Goal: Task Accomplishment & Management: Use online tool/utility

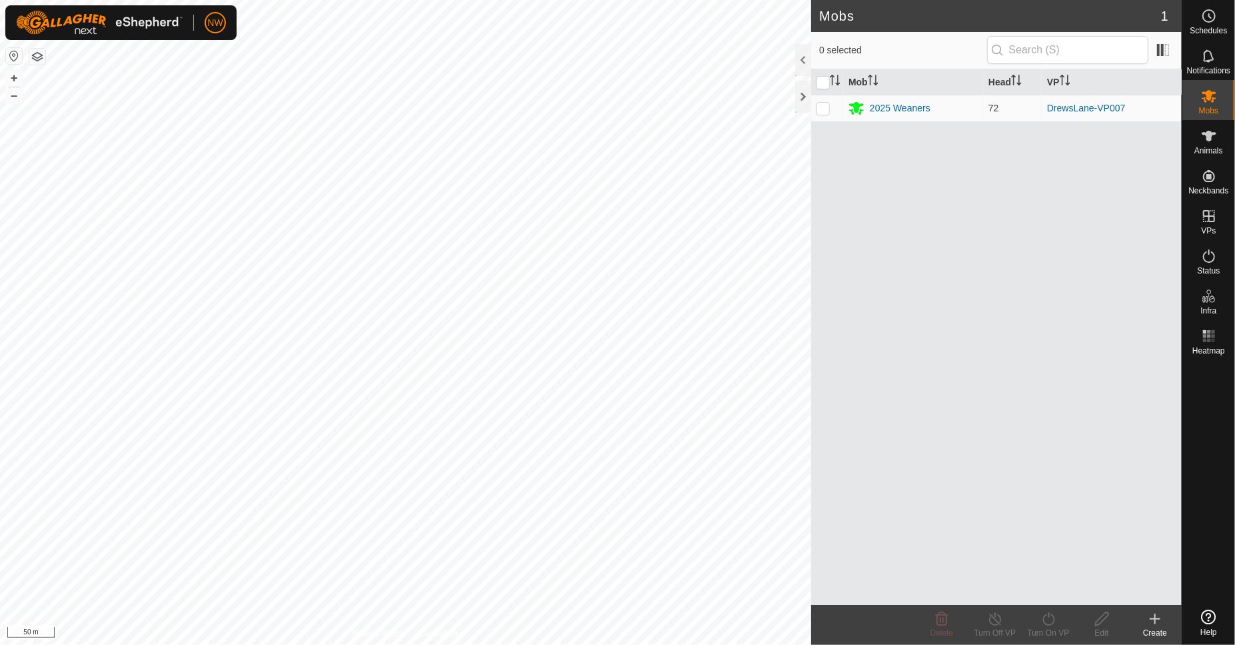
click at [1214, 145] on div "Animals" at bounding box center [1208, 140] width 53 height 40
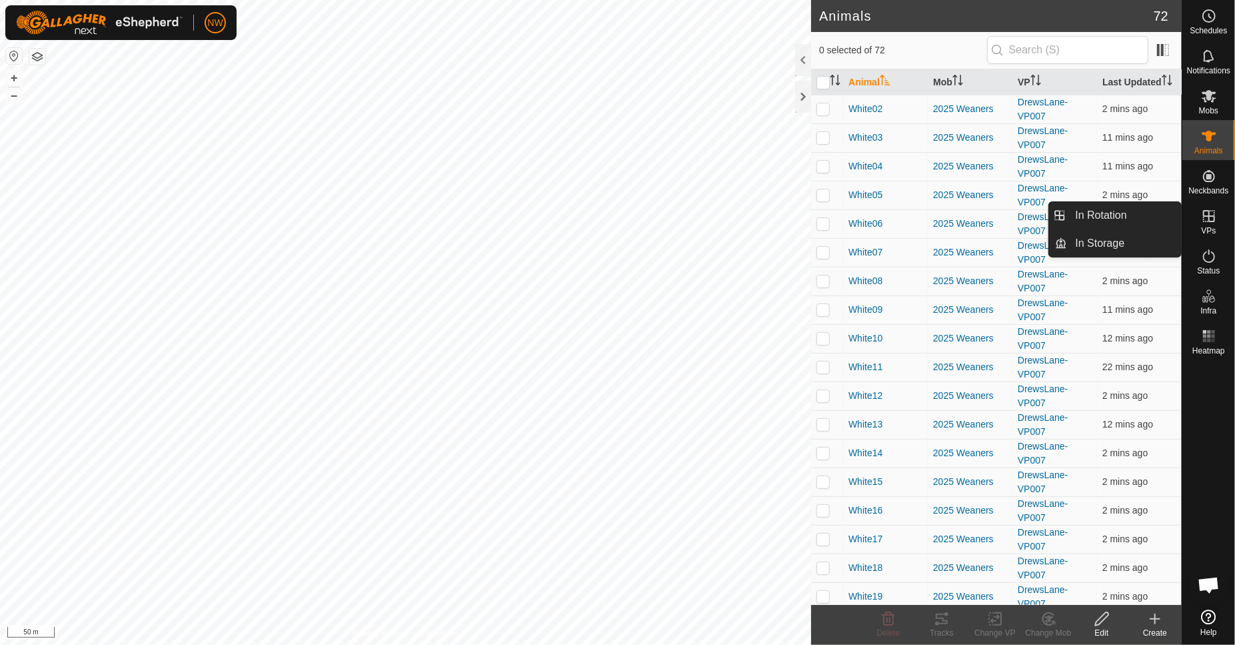
click at [1216, 224] on es-virtualpaddocks-svg-icon at bounding box center [1209, 215] width 24 height 21
click at [1106, 216] on link "In Rotation" at bounding box center [1125, 215] width 114 height 27
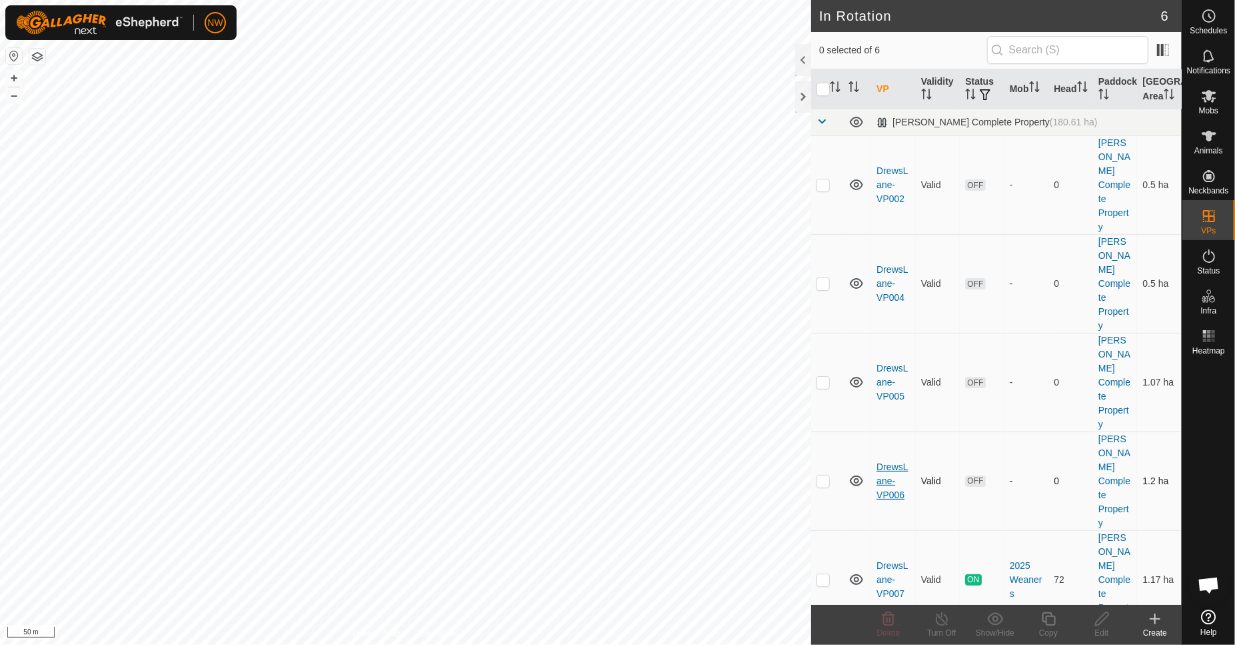
click at [892, 461] on link "DrewsLane-VP006" at bounding box center [891, 480] width 31 height 39
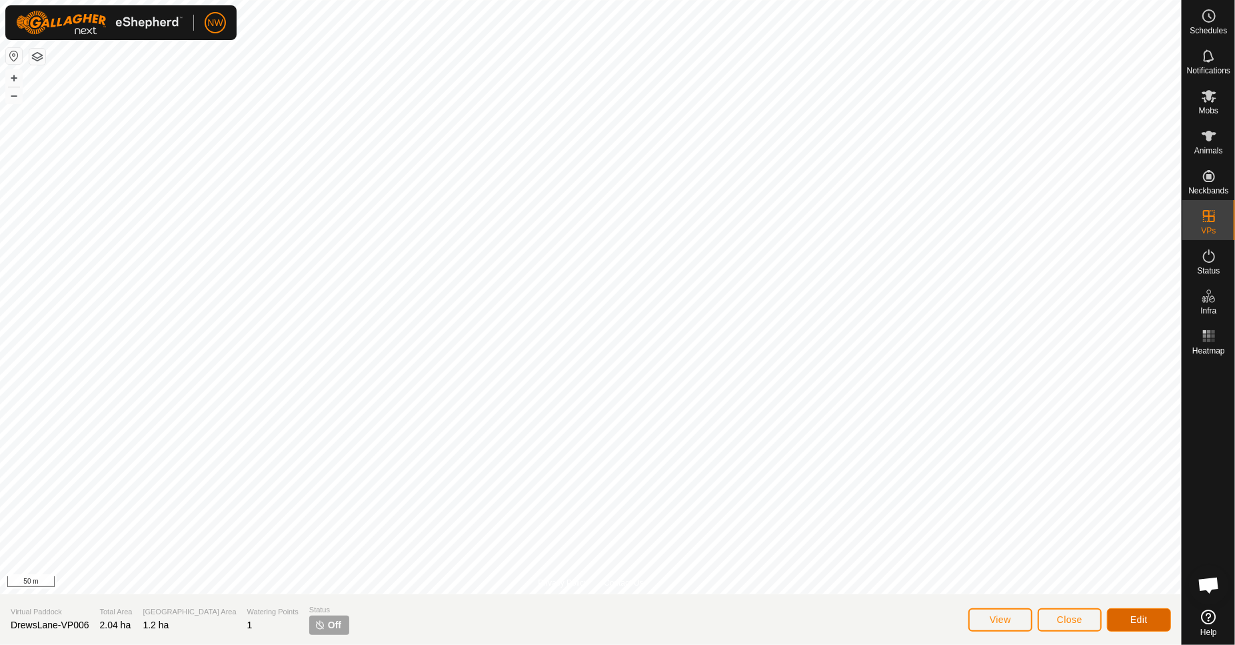
click at [1142, 616] on span "Edit" at bounding box center [1138, 619] width 17 height 11
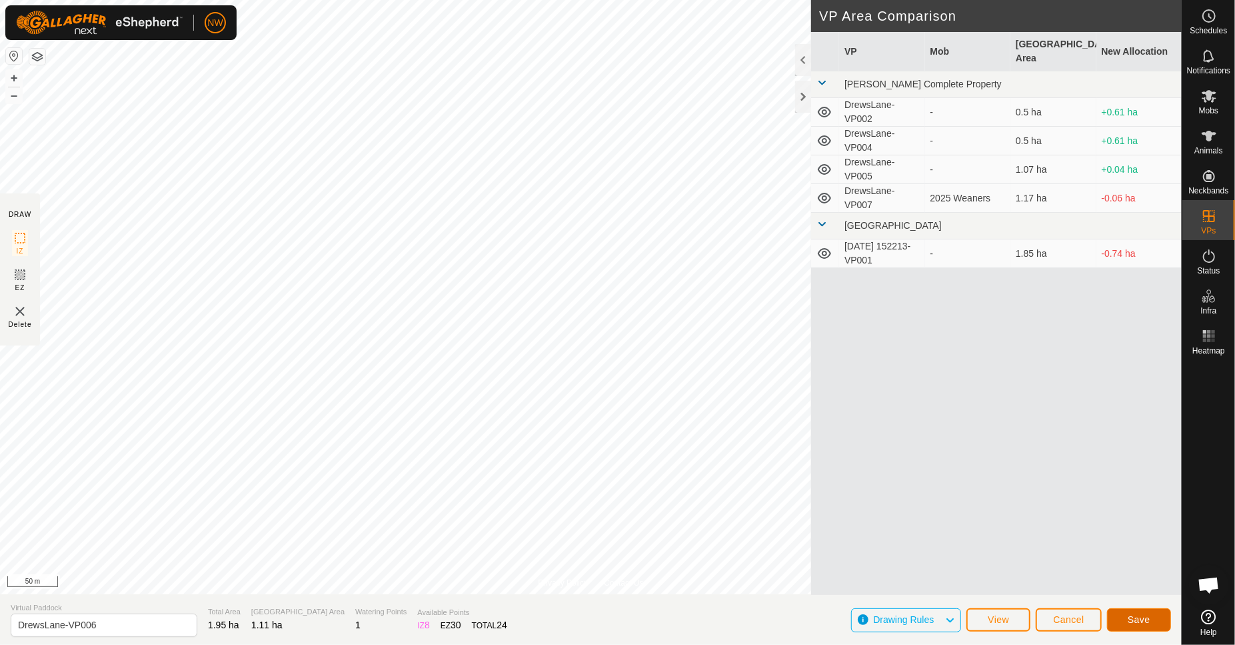
click at [1127, 612] on button "Save" at bounding box center [1139, 619] width 64 height 23
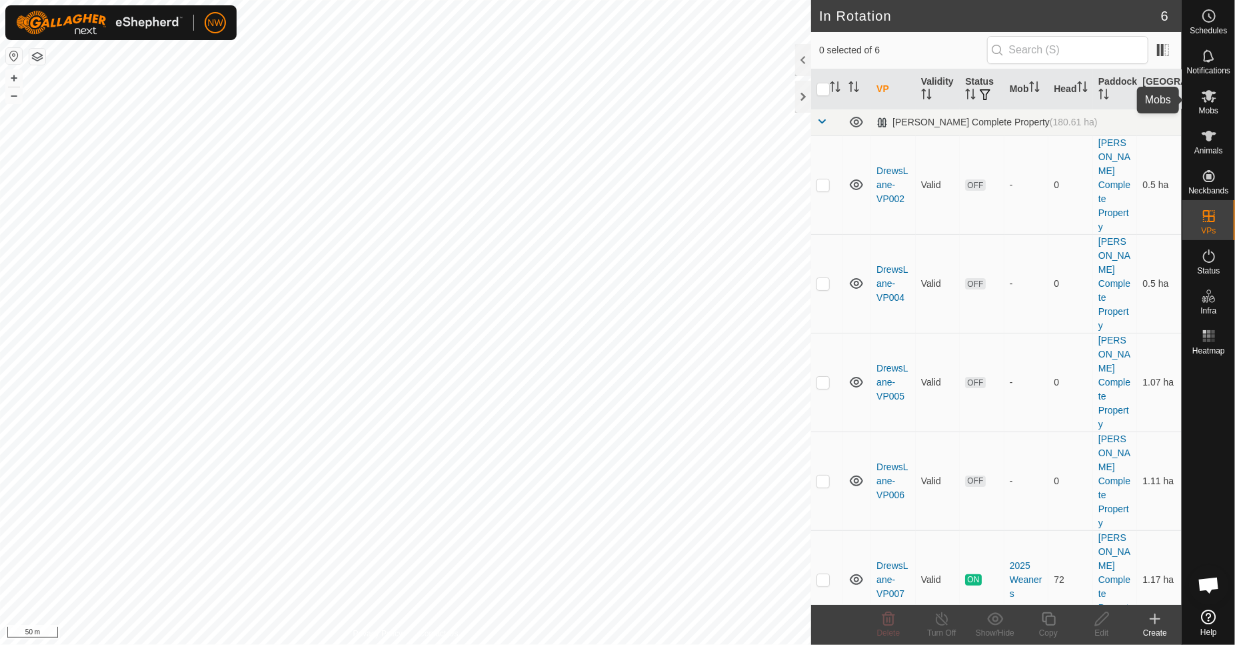
click at [1204, 99] on icon at bounding box center [1209, 96] width 16 height 16
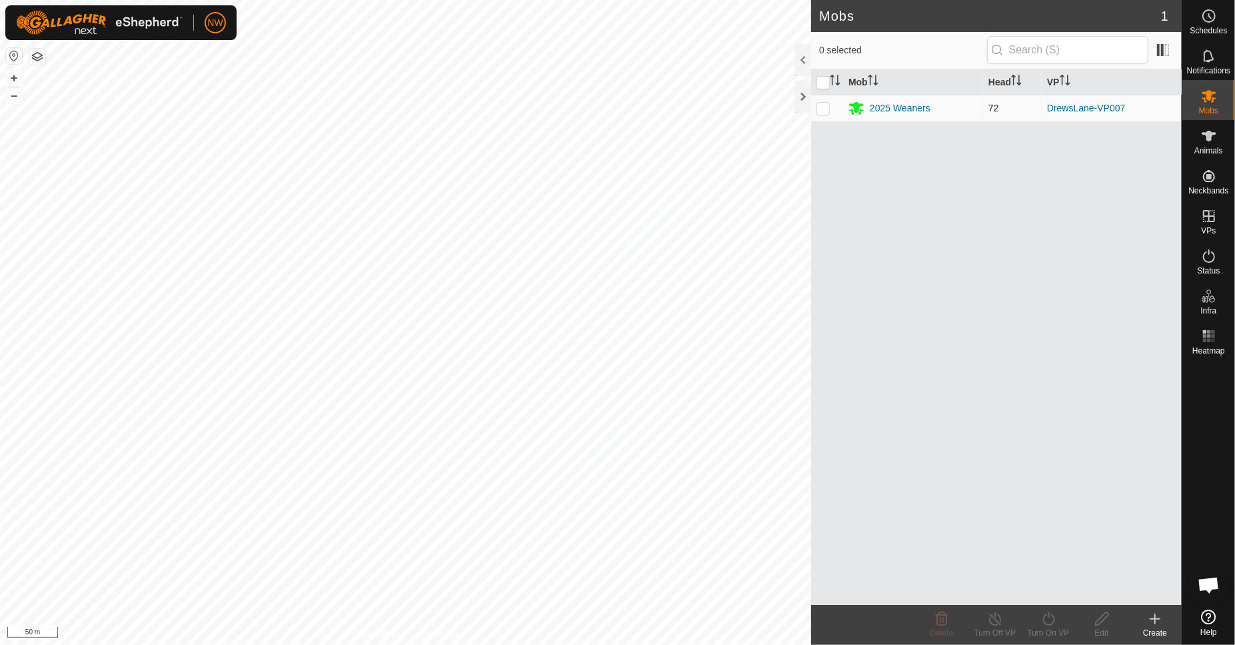
click at [824, 107] on p-checkbox at bounding box center [822, 108] width 13 height 11
checkbox input "true"
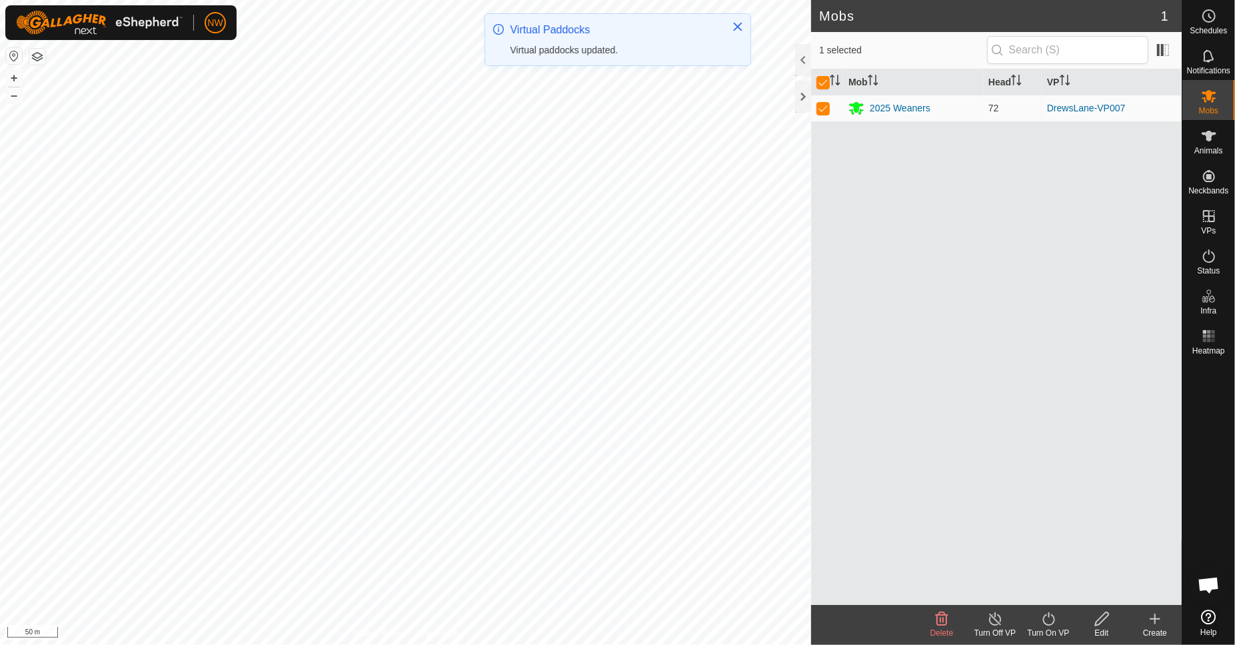
click at [1039, 619] on turn-on-svg-icon at bounding box center [1048, 619] width 53 height 16
click at [1049, 586] on link "Now" at bounding box center [1088, 590] width 132 height 27
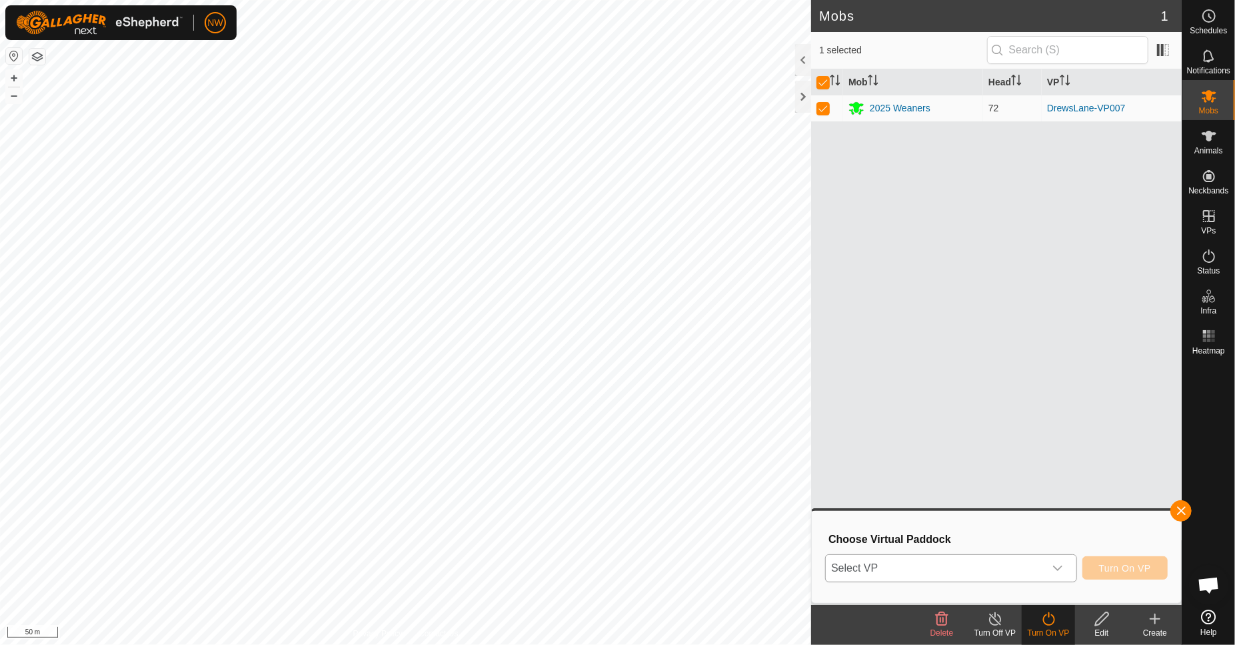
click at [1066, 559] on div "dropdown trigger" at bounding box center [1057, 568] width 27 height 27
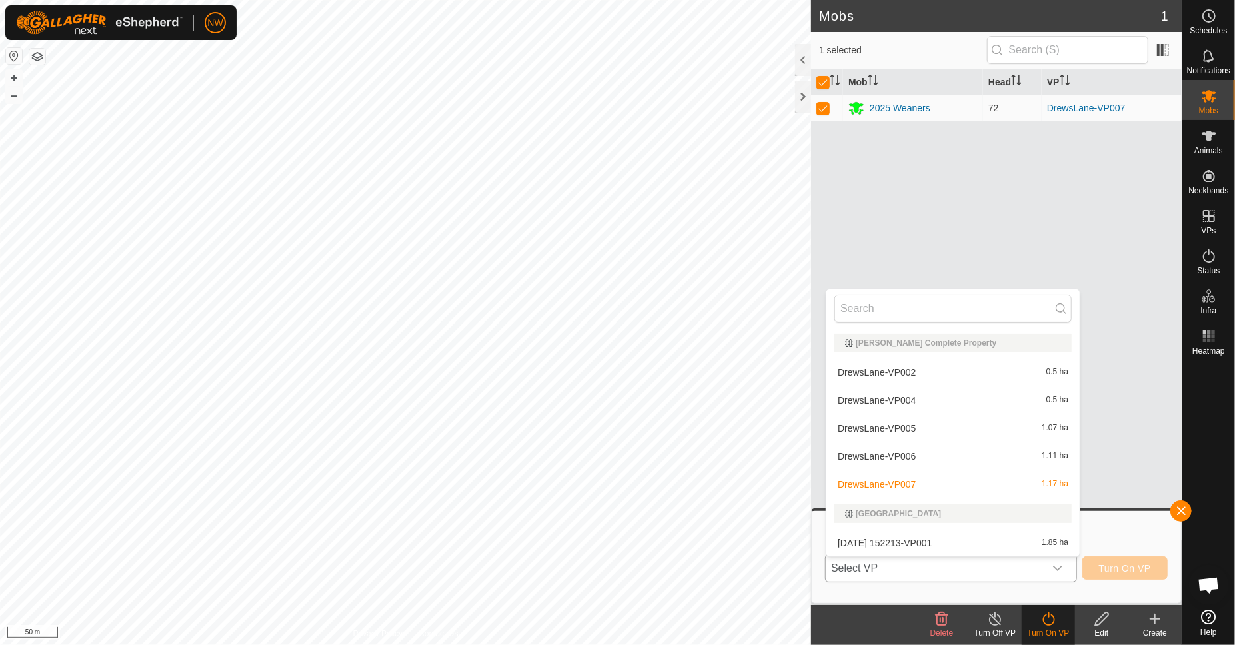
click at [920, 460] on li "DrewsLane-VP006 1.11 ha" at bounding box center [952, 456] width 253 height 27
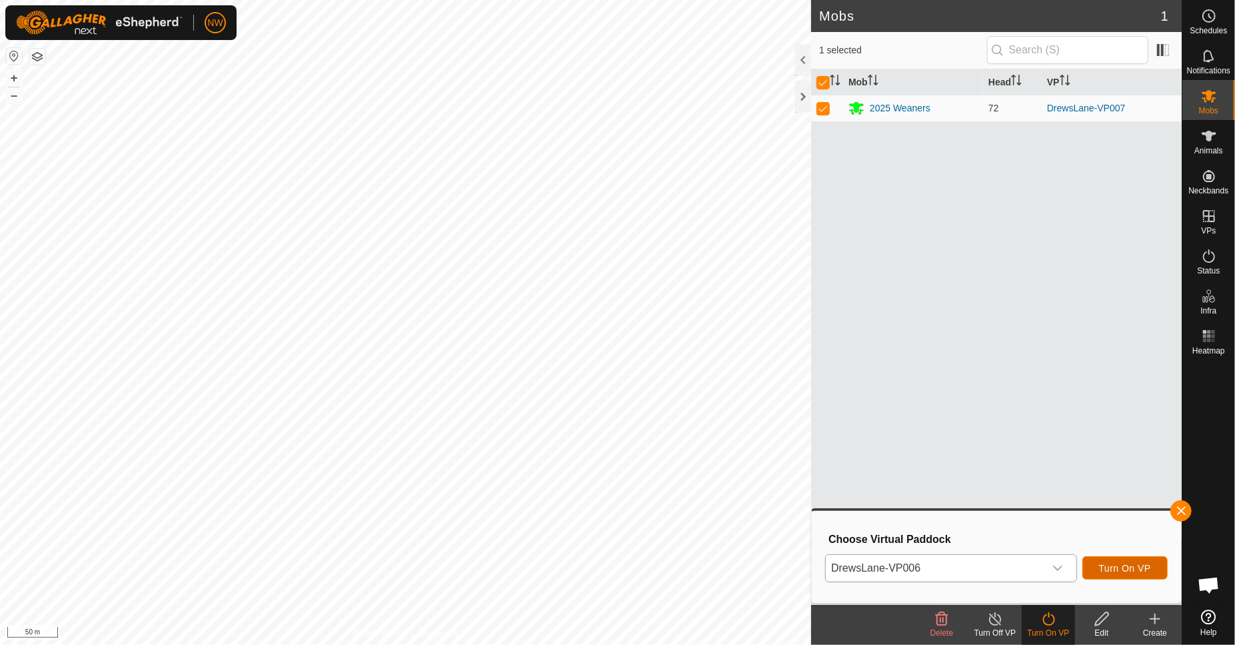
click at [1114, 561] on button "Turn On VP" at bounding box center [1124, 567] width 85 height 23
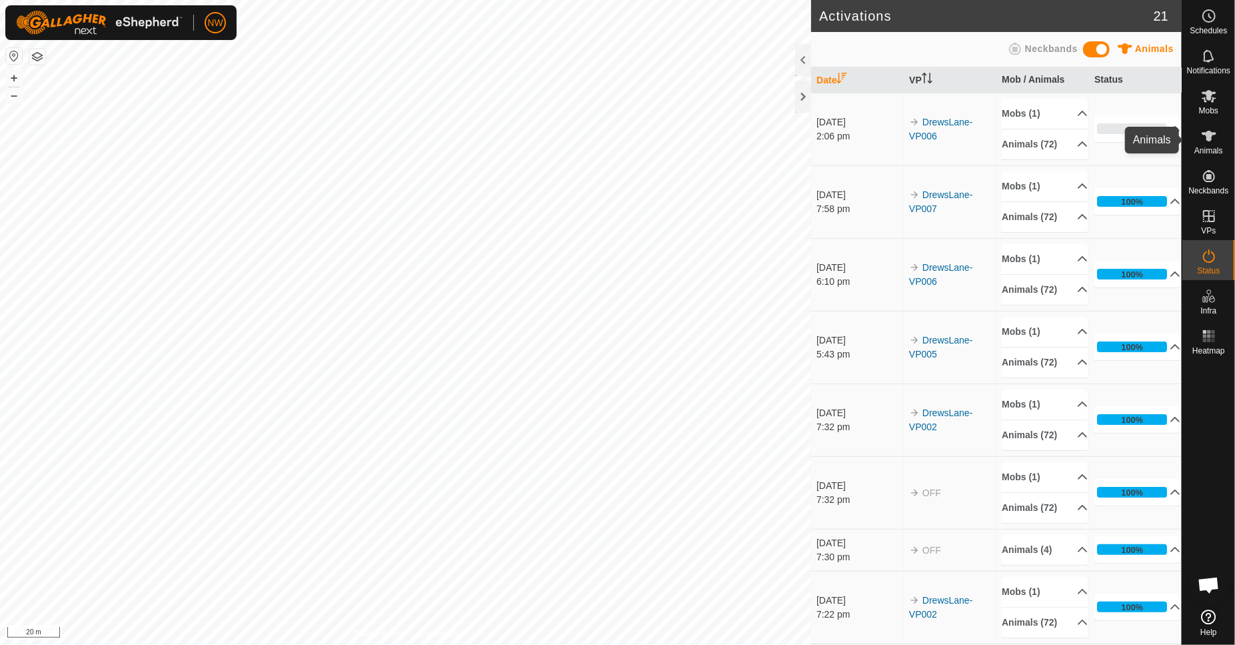
click at [1214, 128] on icon at bounding box center [1209, 136] width 16 height 16
